Goal: Task Accomplishment & Management: Manage account settings

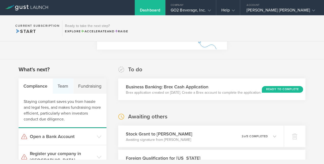
scroll to position [61, 0]
click at [63, 85] on div "Team" at bounding box center [63, 85] width 21 height 15
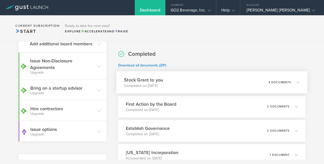
scroll to position [195, 0]
click at [158, 86] on p "Completed on [DATE]" at bounding box center [143, 85] width 39 height 5
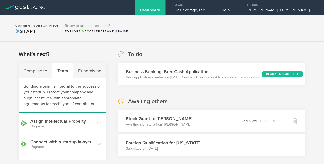
scroll to position [71, 0]
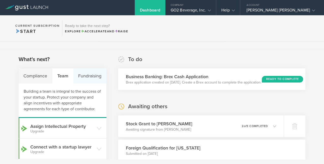
click at [91, 78] on div "Fundraising" at bounding box center [89, 75] width 33 height 15
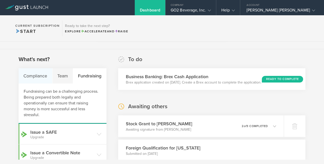
click at [33, 78] on div "Compliance" at bounding box center [36, 75] width 34 height 15
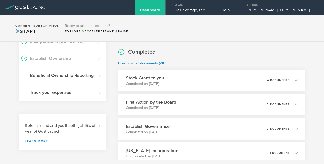
scroll to position [208, 0]
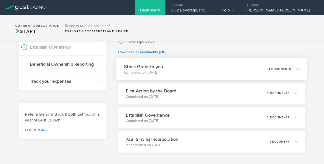
click at [176, 69] on div "Stock Grant to you Completed on [DATE] 4 documents" at bounding box center [211, 69] width 191 height 22
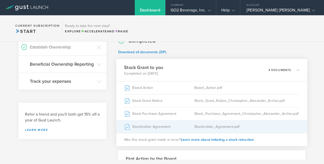
click at [161, 129] on div "Stockholder Agreement" at bounding box center [159, 126] width 70 height 13
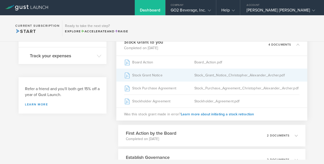
scroll to position [194, 0]
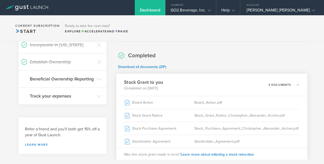
click at [296, 85] on icon at bounding box center [297, 84] width 3 height 3
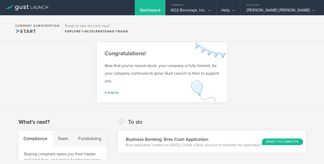
scroll to position [0, 0]
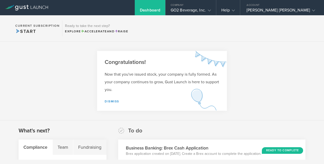
click at [159, 4] on div "Dashboard" at bounding box center [150, 7] width 31 height 15
click at [189, 7] on div "Company" at bounding box center [191, 4] width 50 height 8
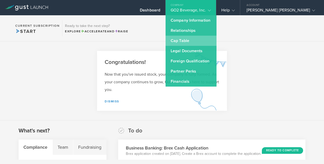
click at [193, 37] on link "Cap Table" at bounding box center [191, 41] width 51 height 10
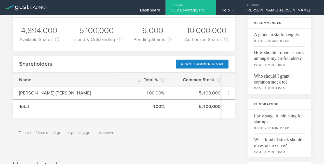
scroll to position [40, 0]
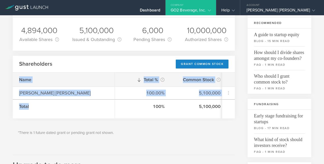
drag, startPoint x: 130, startPoint y: 66, endPoint x: 137, endPoint y: 99, distance: 34.0
click at [137, 99] on div "Shareholders Grant Common Stock Name [PERSON_NAME] [PERSON_NAME] Total Total % …" at bounding box center [124, 87] width 222 height 63
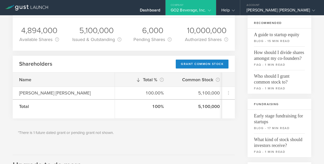
click at [104, 63] on div "Shareholders Grant Common Stock" at bounding box center [124, 64] width 222 height 17
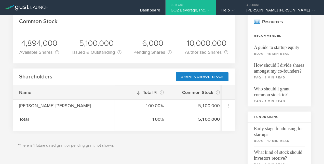
scroll to position [28, 0]
click at [156, 11] on div "Dashboard" at bounding box center [150, 12] width 20 height 8
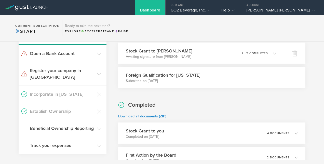
scroll to position [121, 0]
